Goal: Task Accomplishment & Management: Manage account settings

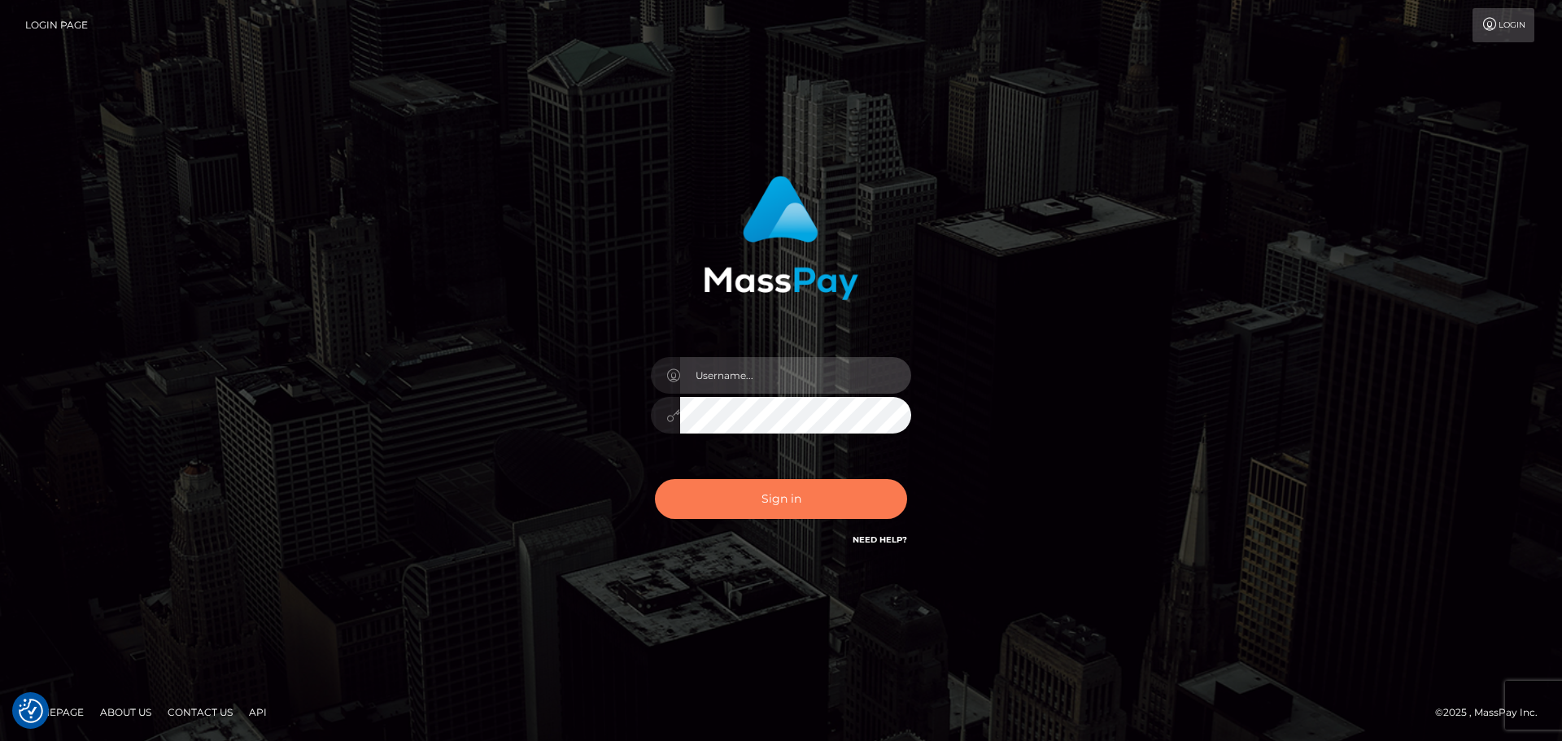
type input "Dikla Silver"
click at [757, 511] on button "Sign in" at bounding box center [781, 499] width 252 height 40
type input "Dikla Silver"
click at [775, 493] on button "Sign in" at bounding box center [781, 499] width 252 height 40
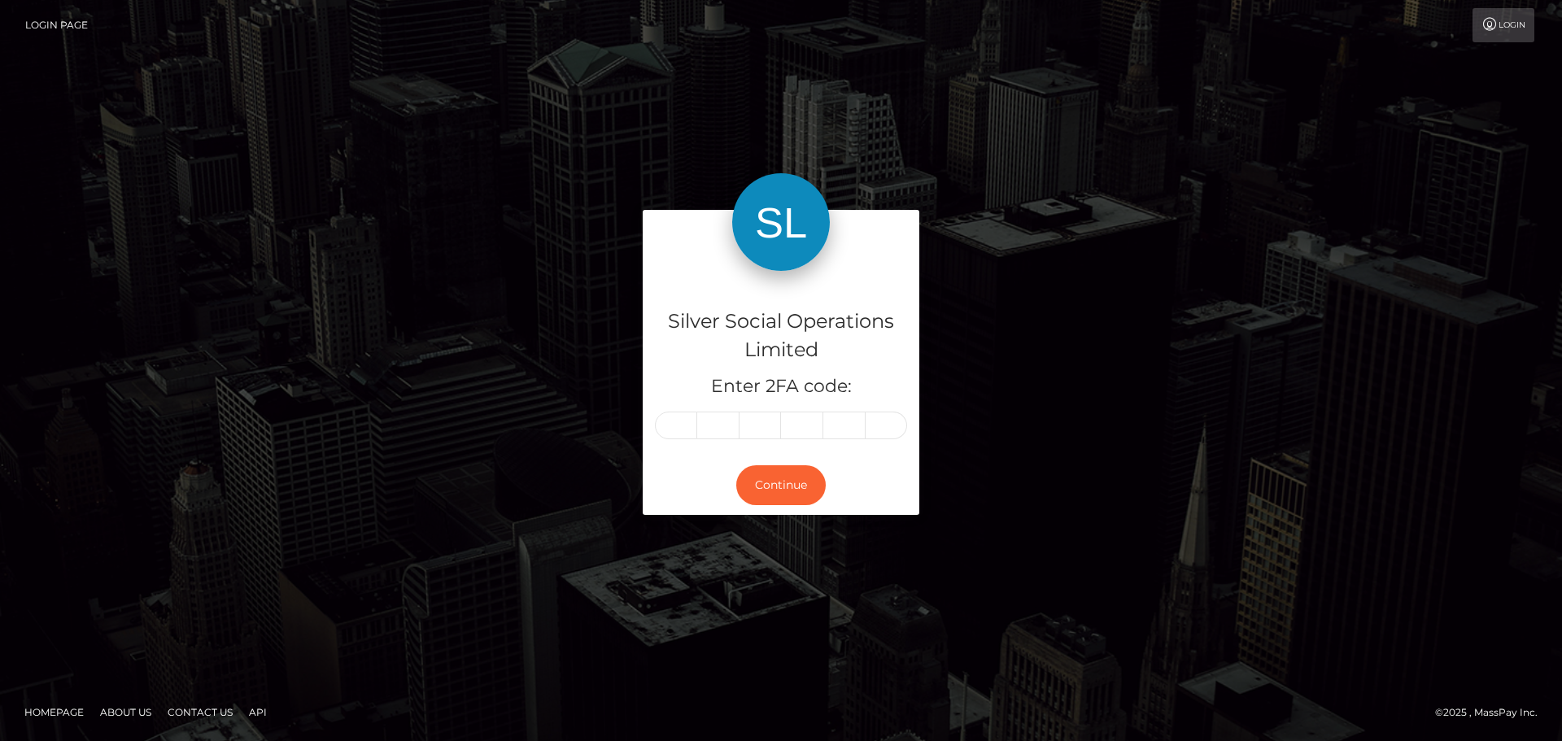
click at [669, 429] on input "text" at bounding box center [676, 426] width 42 height 28
type input "5"
type input "0"
type input "3"
type input "2"
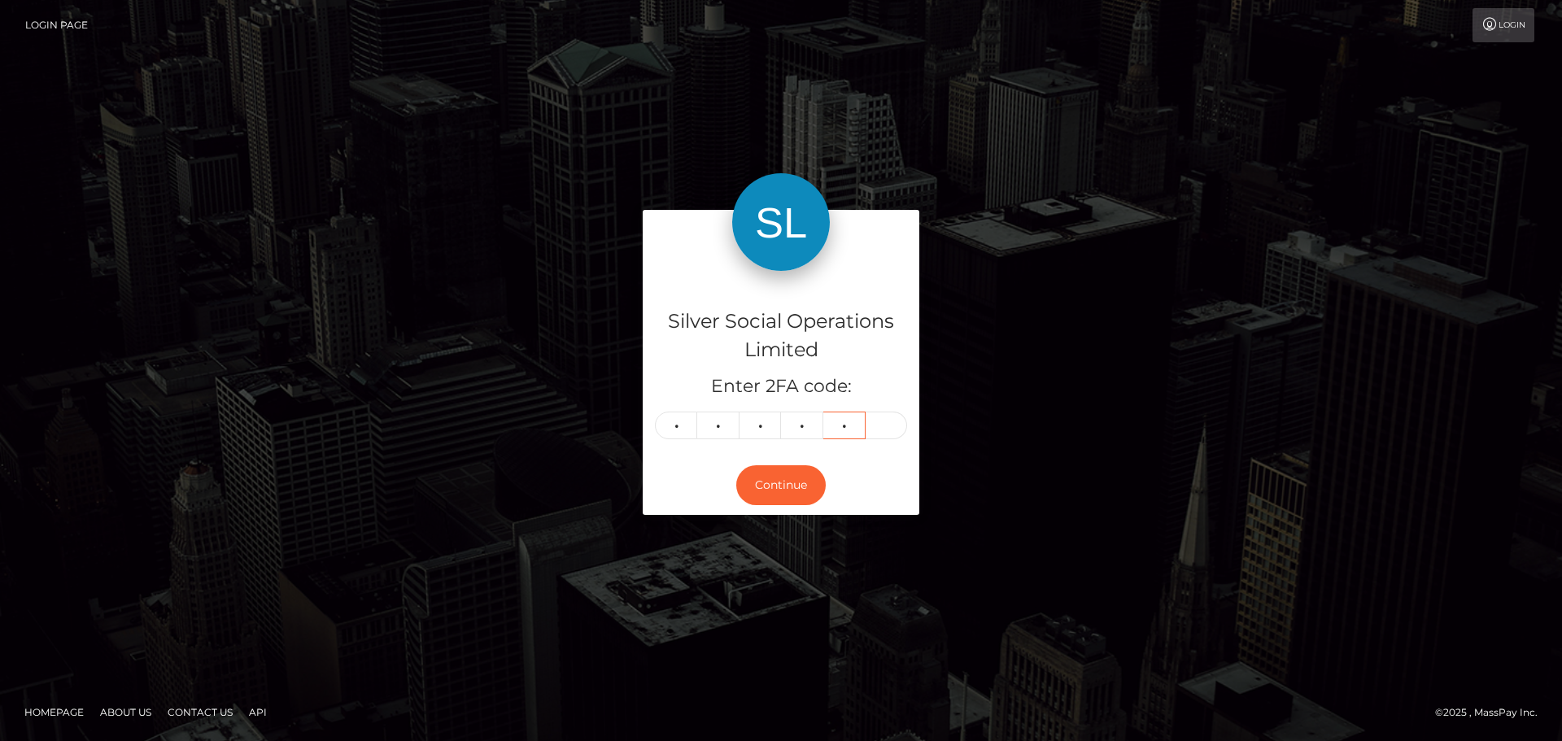
type input "1"
type input "6"
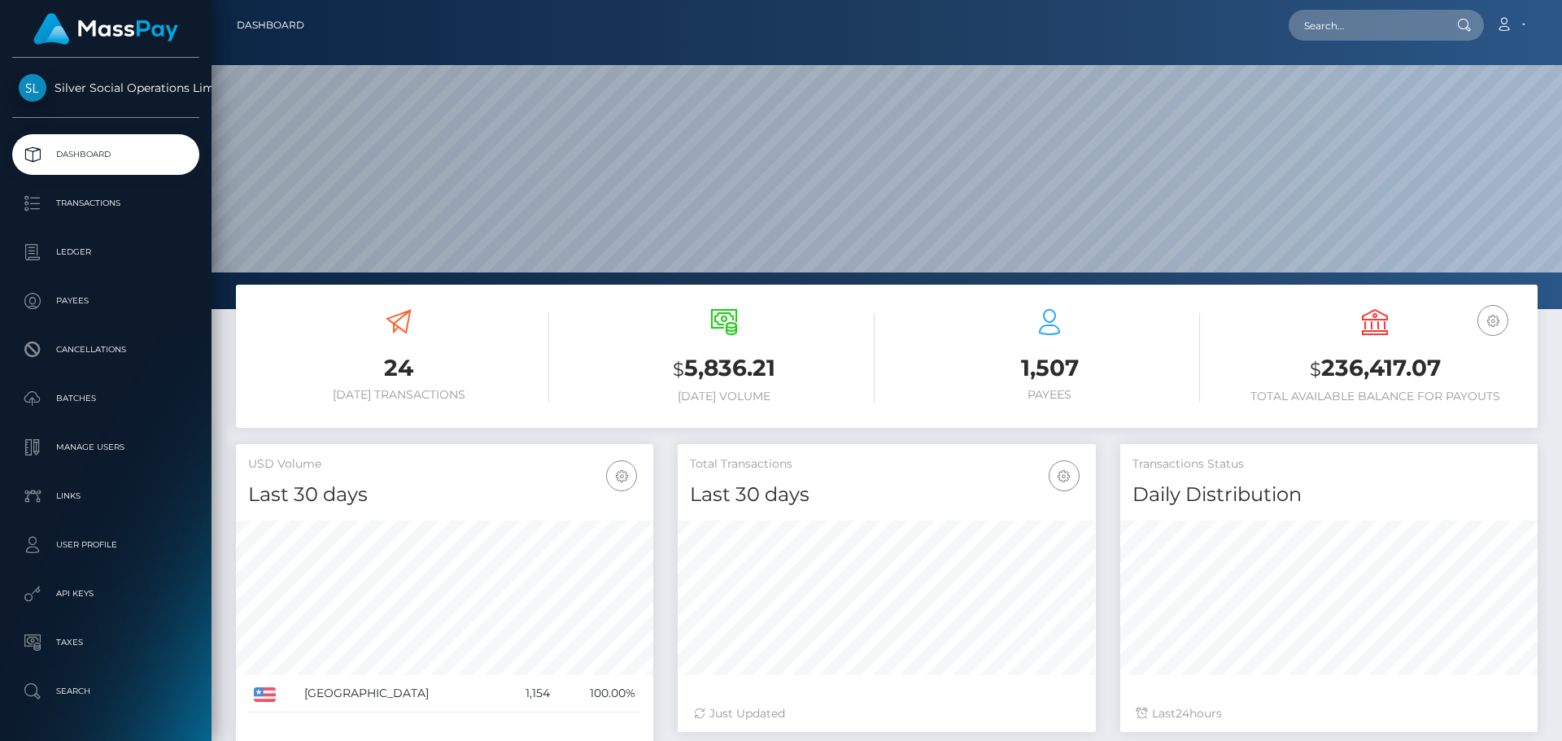
scroll to position [289, 418]
click at [1404, 362] on h3 "$ 236,417.07" at bounding box center [1375, 368] width 301 height 33
copy h3 "236,417.07"
